Goal: Task Accomplishment & Management: Use online tool/utility

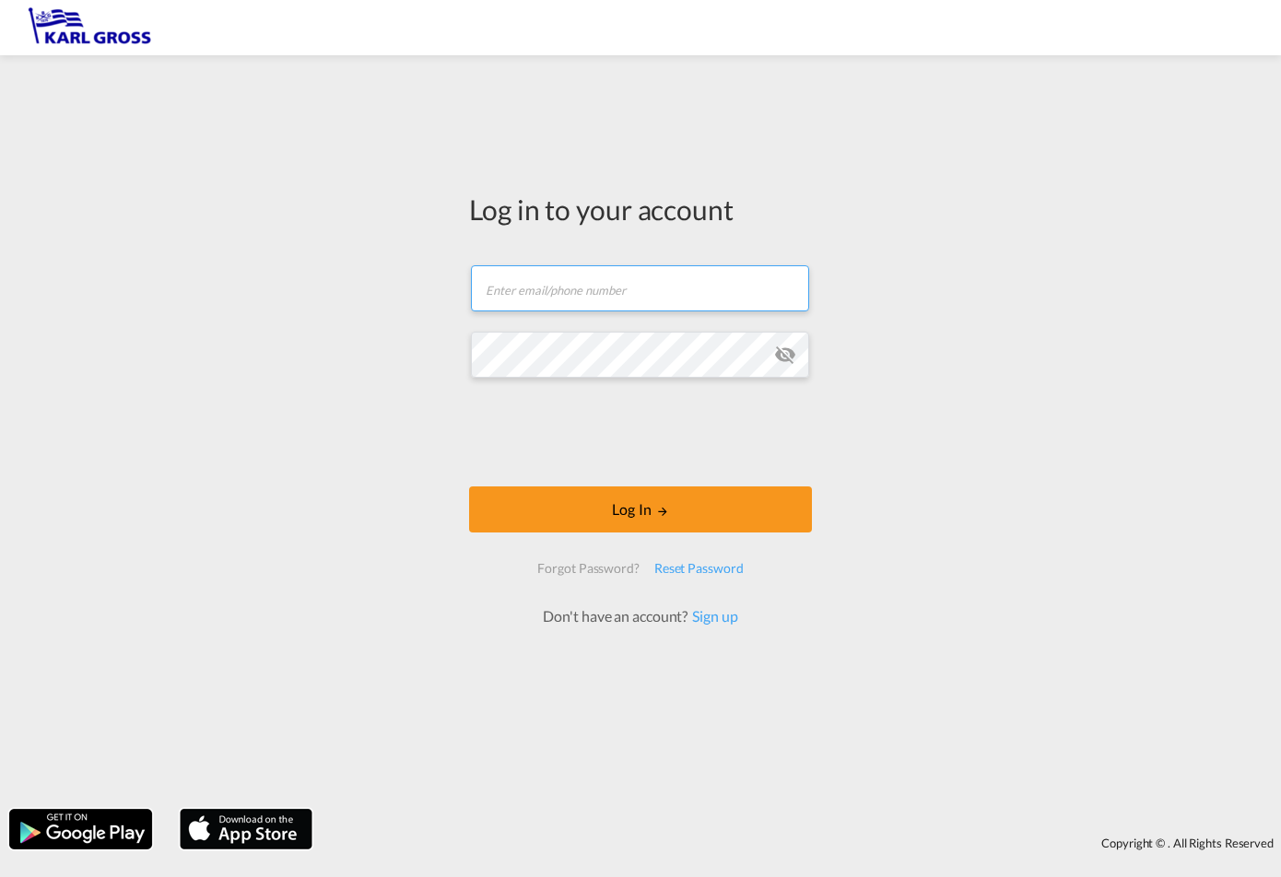
click at [491, 293] on input "text" at bounding box center [640, 288] width 338 height 46
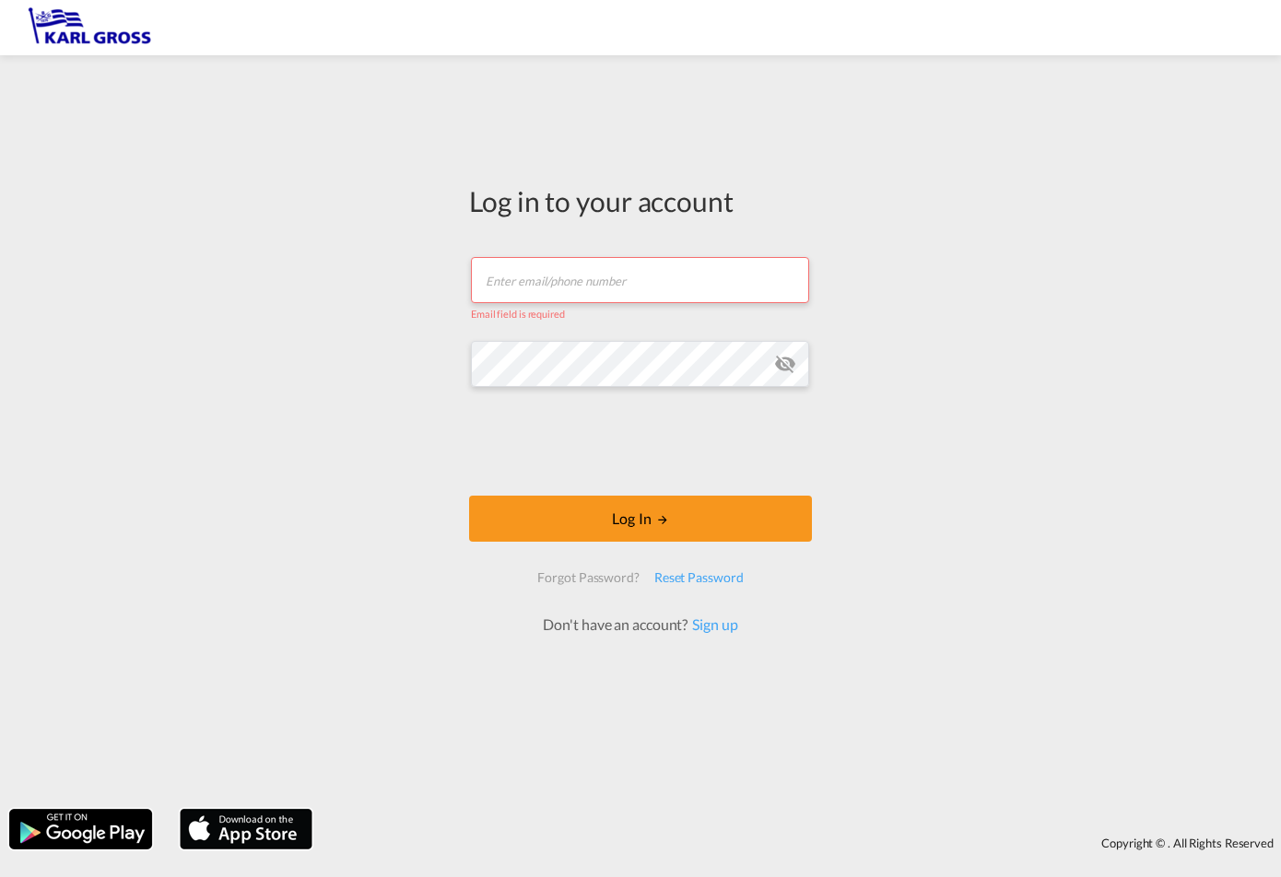
click at [590, 286] on input "text" at bounding box center [640, 280] width 338 height 46
paste input "[PERSON_NAME][EMAIL_ADDRESS][DOMAIN_NAME]"
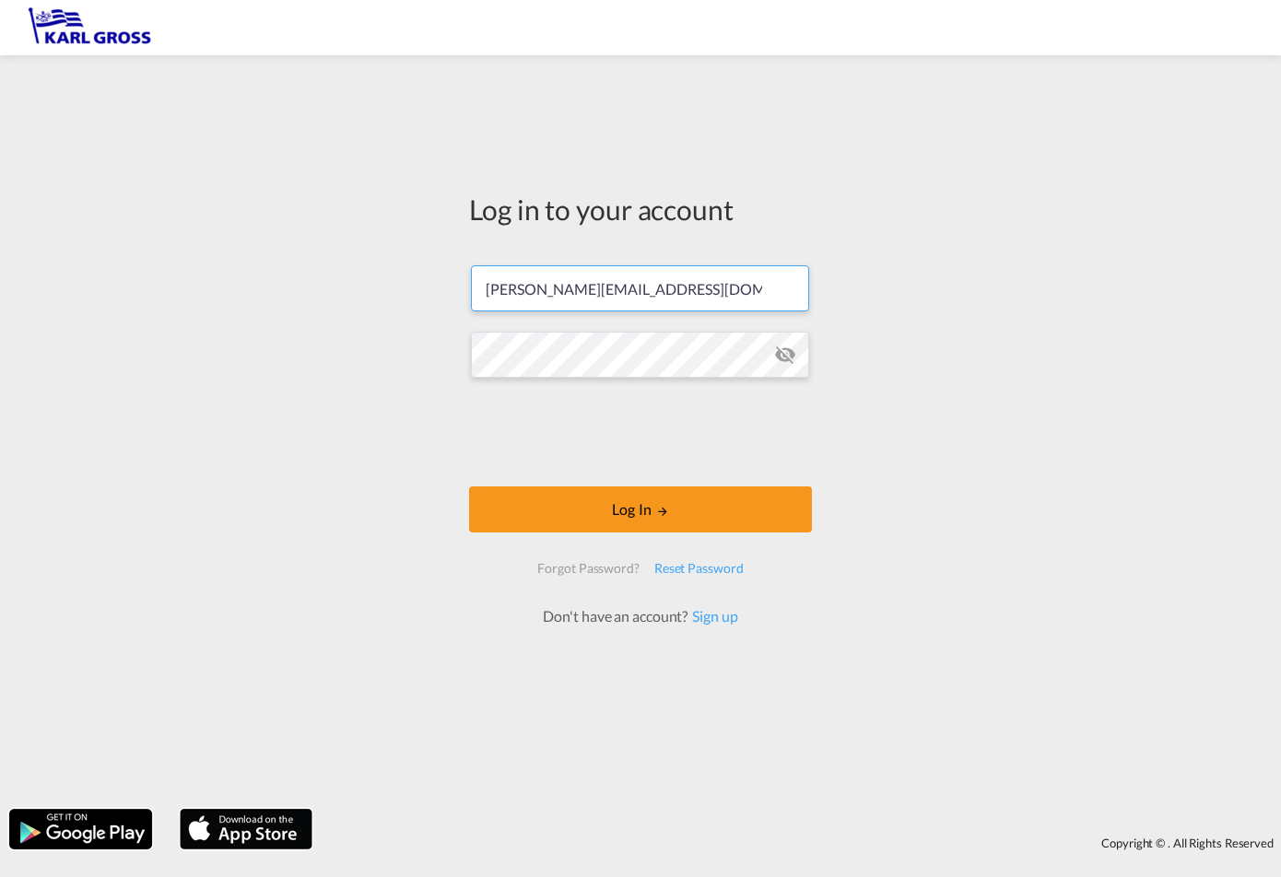
type input "[PERSON_NAME][EMAIL_ADDRESS][DOMAIN_NAME]"
click at [34, 263] on div "Log in to your account [PERSON_NAME][EMAIL_ADDRESS][DOMAIN_NAME] Log In Forgot …" at bounding box center [640, 432] width 1281 height 735
drag, startPoint x: 1, startPoint y: 257, endPoint x: -100, endPoint y: 242, distance: 101.5
click at [0, 242] on html "Log in to your account [PERSON_NAME][EMAIL_ADDRESS][DOMAIN_NAME] Log In Forgot …" at bounding box center [640, 438] width 1281 height 877
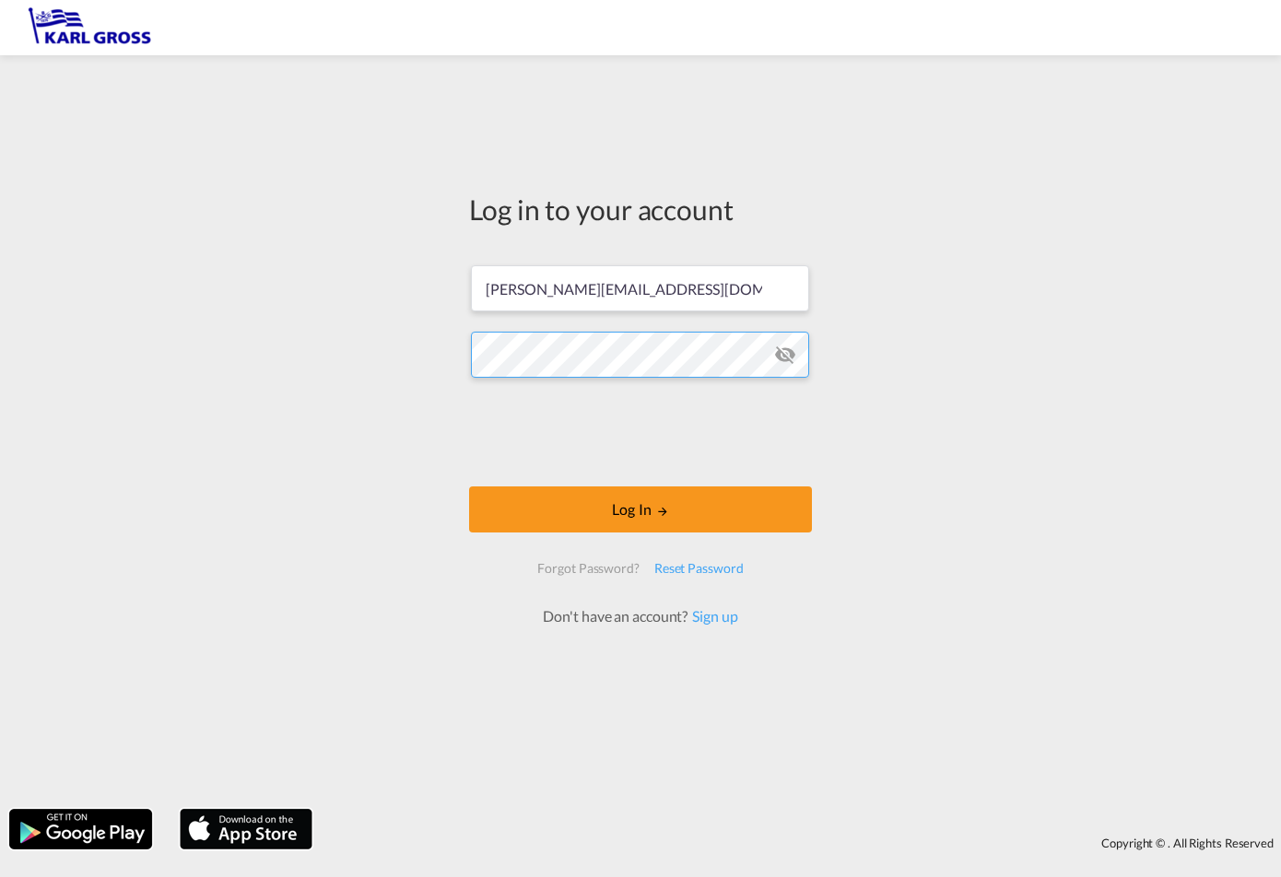
click at [460, 348] on div "Log in to your account [PERSON_NAME][EMAIL_ADDRESS][DOMAIN_NAME] Log In Forgot …" at bounding box center [640, 409] width 370 height 688
click at [385, 370] on div "Log in to your account [PERSON_NAME][EMAIL_ADDRESS][DOMAIN_NAME] Log In Forgot …" at bounding box center [640, 432] width 1281 height 735
click at [335, 329] on div "Log in to your account [PERSON_NAME][EMAIL_ADDRESS][DOMAIN_NAME] Log In Forgot …" at bounding box center [640, 432] width 1281 height 735
click at [382, 327] on div "Log in to your account [PERSON_NAME][EMAIL_ADDRESS][DOMAIN_NAME] Log In Forgot …" at bounding box center [640, 432] width 1281 height 735
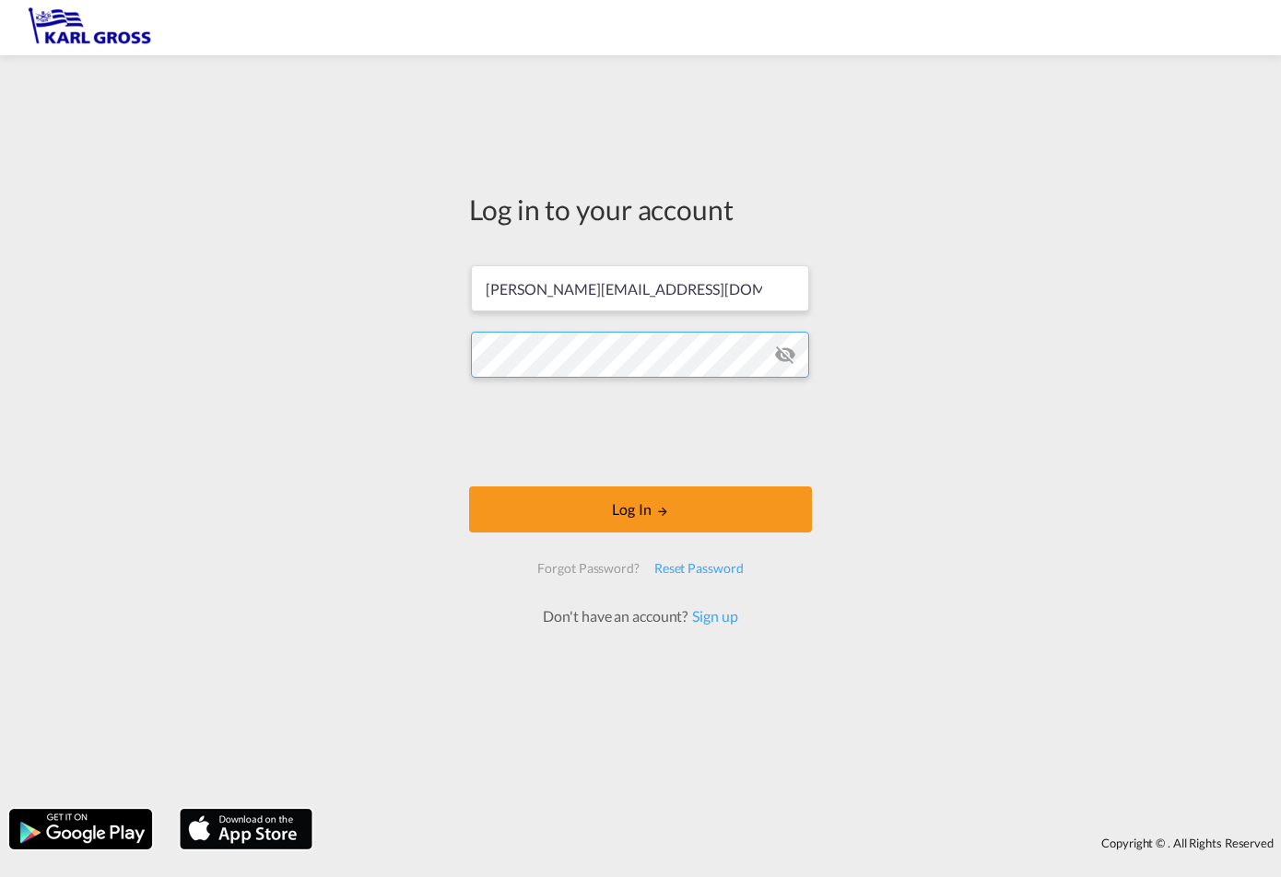
scroll to position [0, 305]
click at [870, 357] on div "Log in to your account [PERSON_NAME][EMAIL_ADDRESS][DOMAIN_NAME] Log In Forgot …" at bounding box center [640, 432] width 1281 height 735
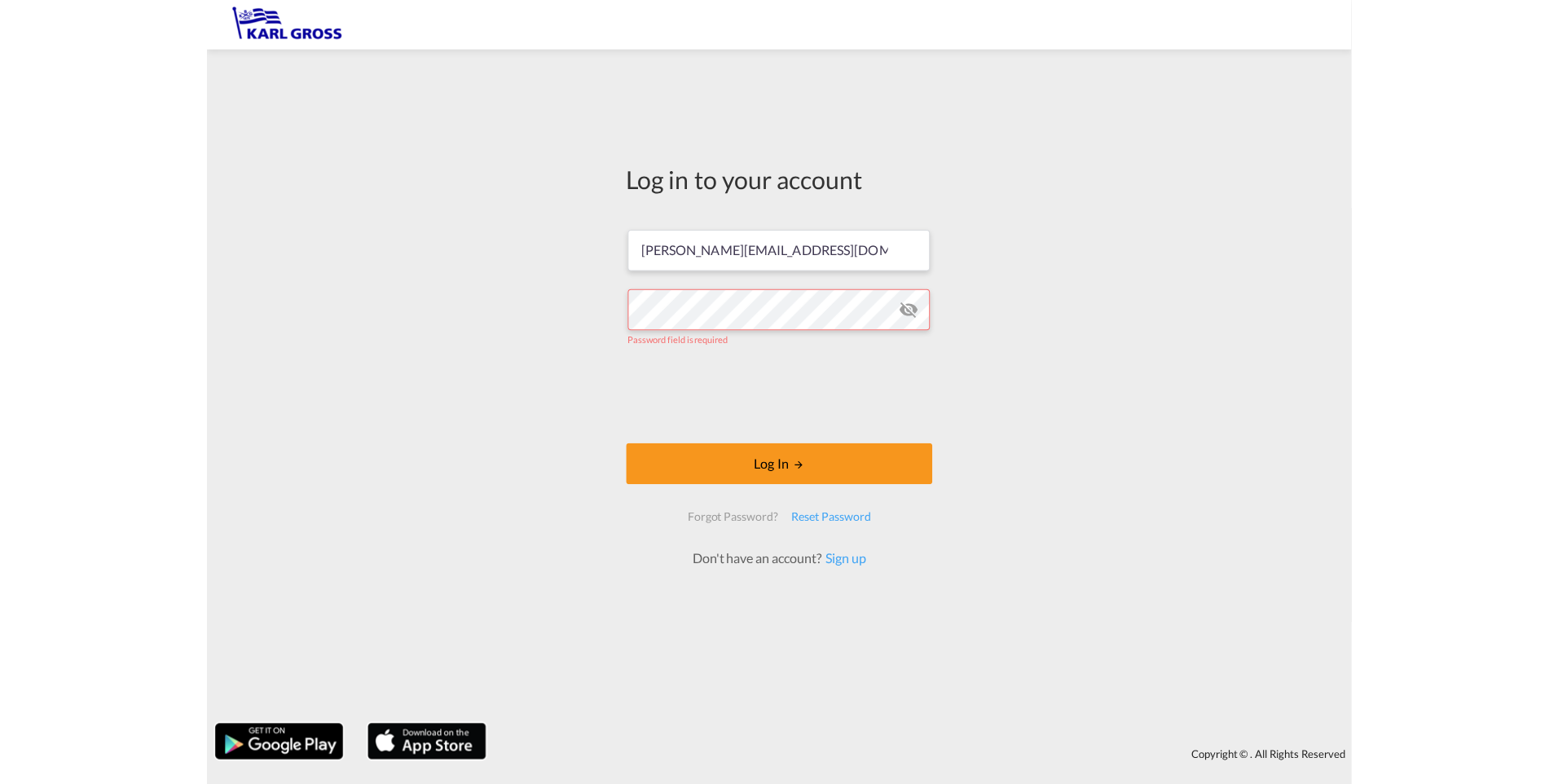
scroll to position [0, 0]
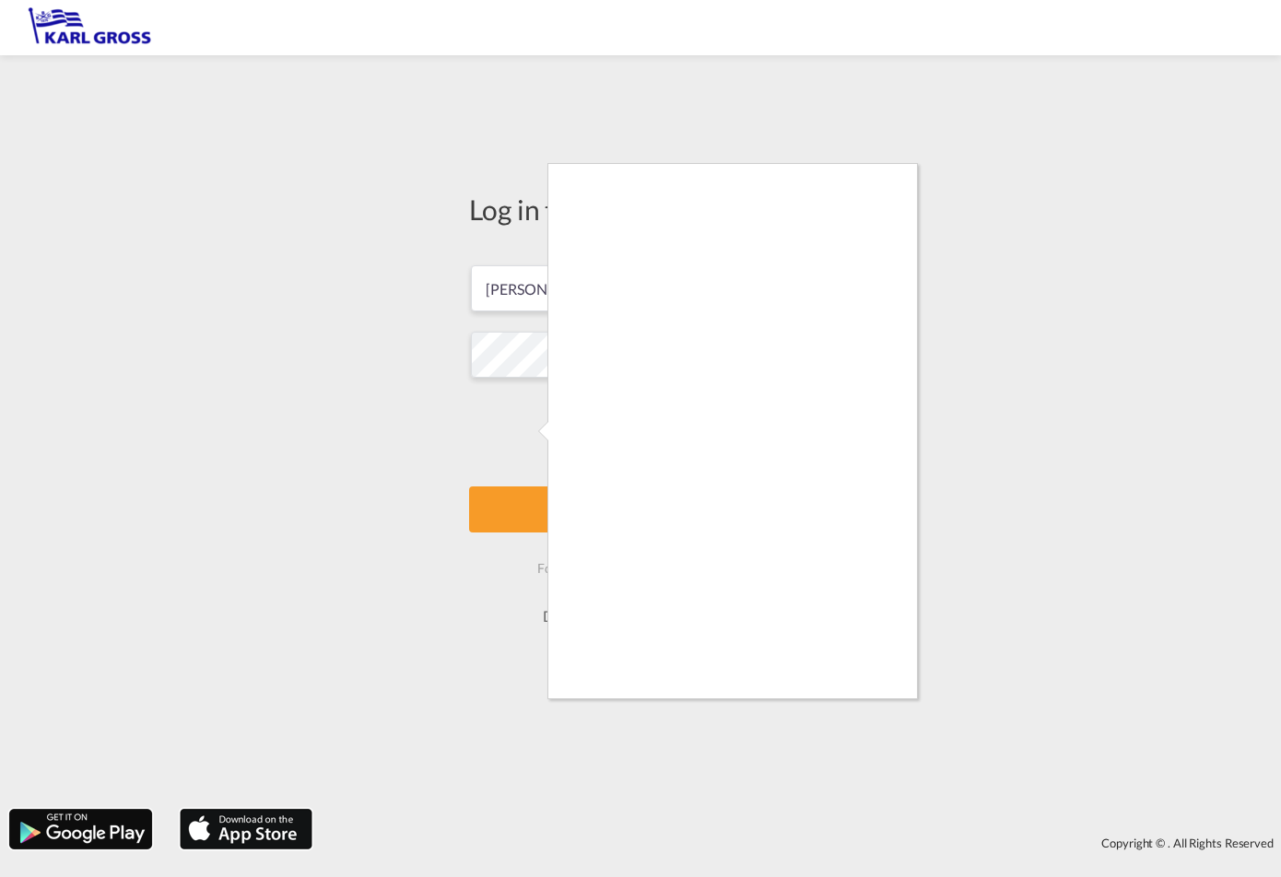
click at [531, 419] on div at bounding box center [640, 438] width 1281 height 877
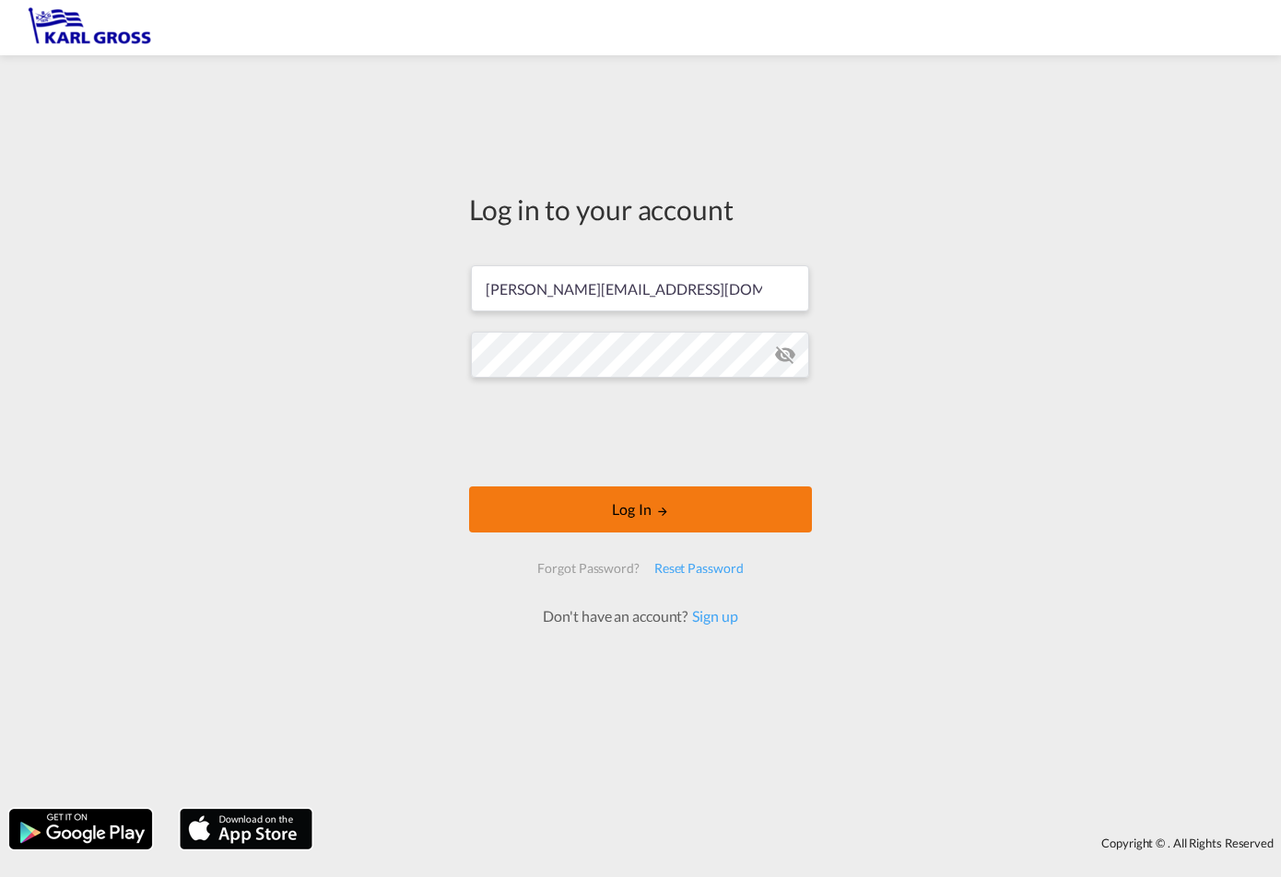
click at [664, 505] on md-icon "LOGIN" at bounding box center [662, 511] width 13 height 13
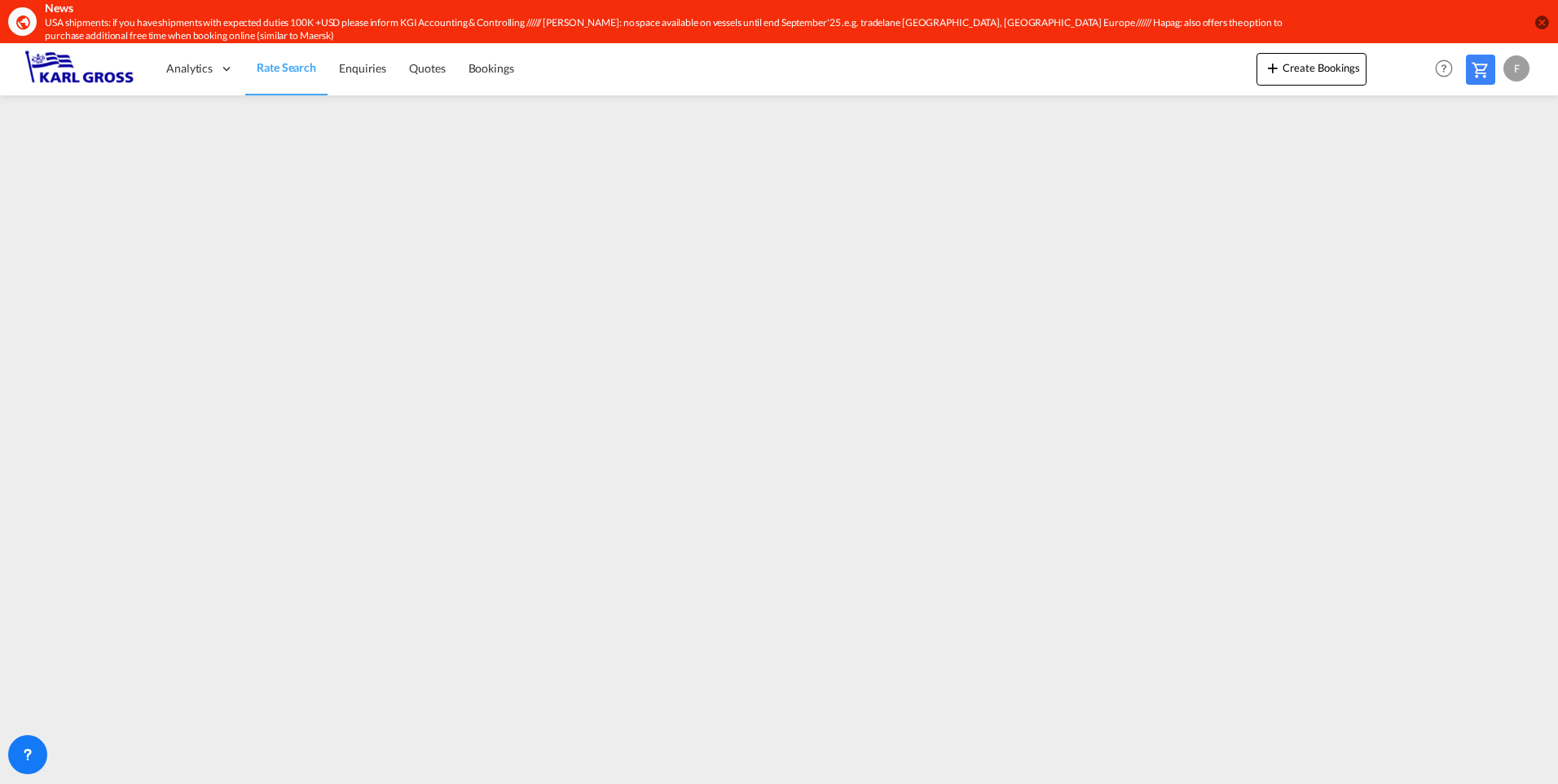
click at [1538, 20] on md-icon "icon-close-circle" at bounding box center [1541, 22] width 16 height 16
